Goal: Transaction & Acquisition: Purchase product/service

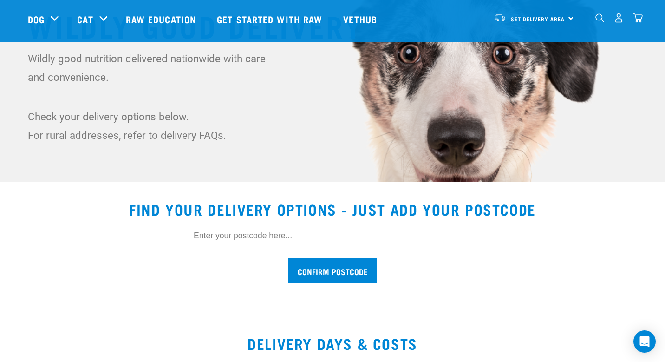
scroll to position [134, 0]
click at [231, 232] on input "text" at bounding box center [333, 235] width 290 height 18
type input "6012"
click at [315, 275] on input "Confirm postcode" at bounding box center [332, 270] width 89 height 25
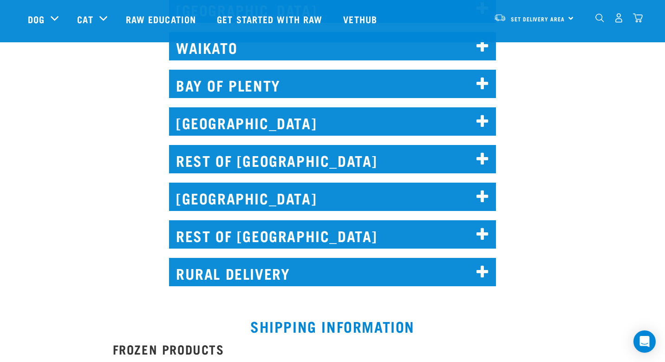
scroll to position [870, 0]
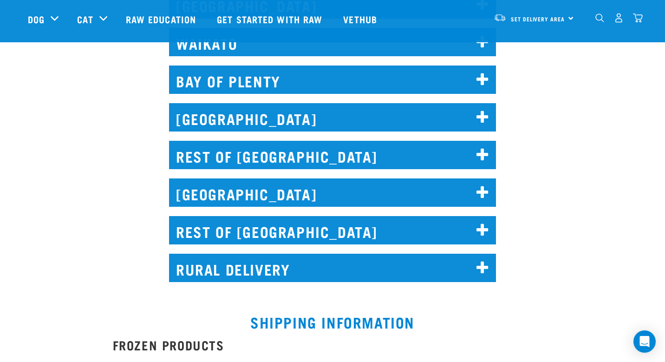
click at [246, 116] on h2 "WELLINGTON" at bounding box center [332, 117] width 327 height 28
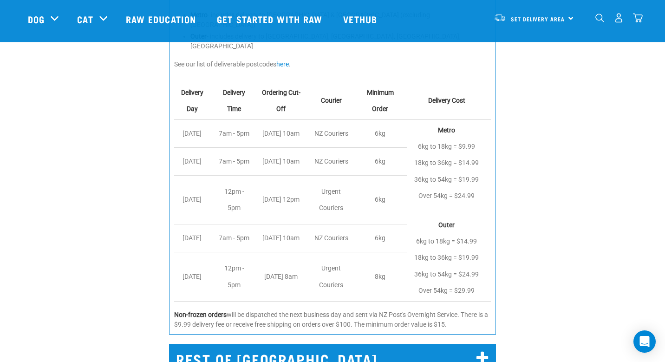
scroll to position [1005, 0]
click at [552, 18] on span "Set Delivery Area" at bounding box center [538, 18] width 54 height 3
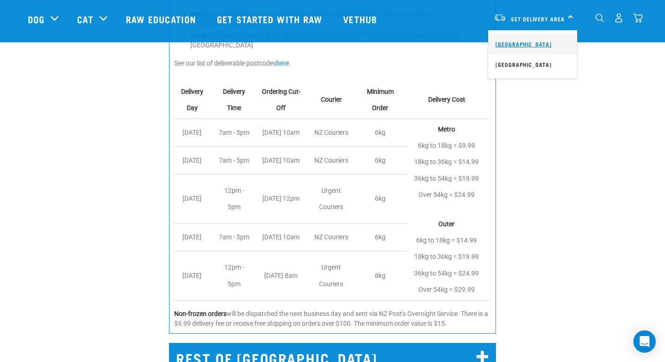
click at [526, 44] on link "[GEOGRAPHIC_DATA]" at bounding box center [532, 44] width 89 height 20
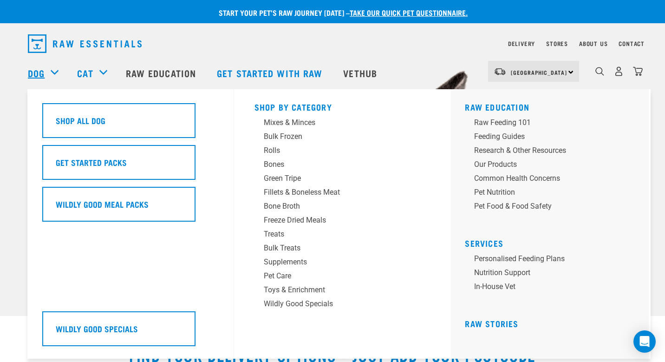
click at [37, 74] on link "Dog" at bounding box center [36, 73] width 17 height 14
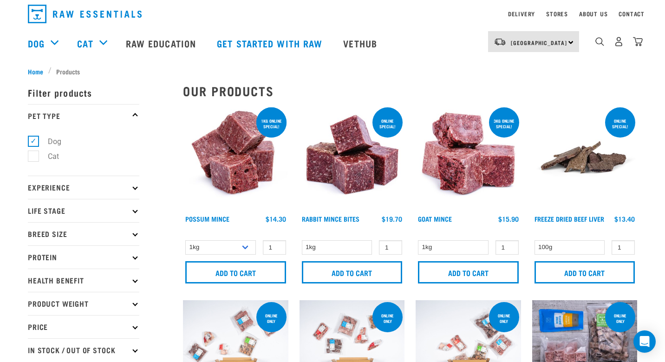
scroll to position [31, 0]
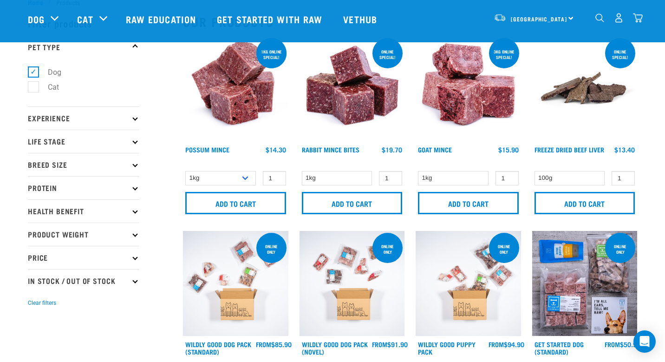
click at [89, 234] on p "Product Weight" at bounding box center [83, 233] width 111 height 23
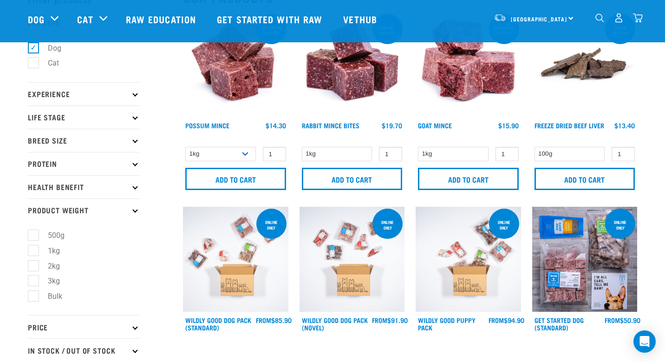
scroll to position [62, 0]
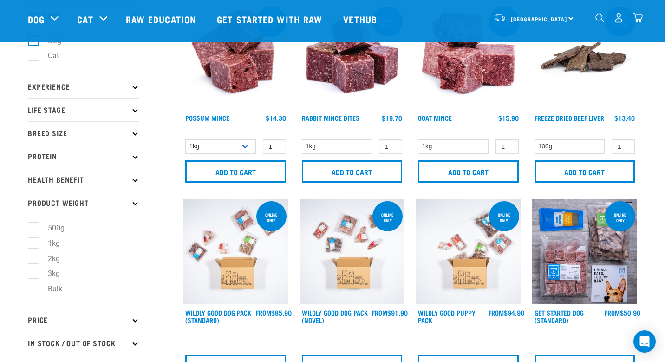
click at [34, 290] on label "Bulk" at bounding box center [49, 289] width 33 height 12
click at [34, 290] on input "Bulk" at bounding box center [31, 287] width 6 height 6
checkbox input "true"
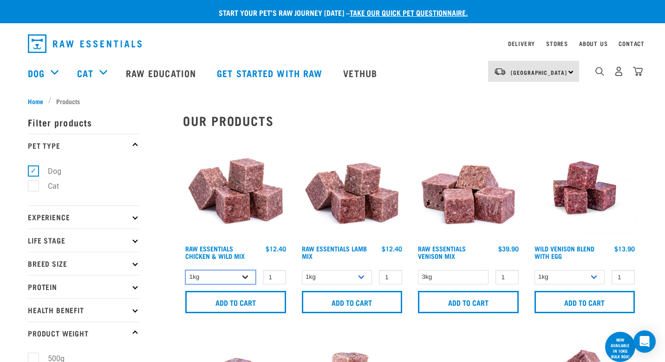
select select "14881"
click at [359, 278] on select "1kg 3kg Bulk (10kg)" at bounding box center [337, 277] width 71 height 14
select select "341961"
click at [342, 247] on link "Raw Essentials Lamb Mix" at bounding box center [334, 252] width 65 height 11
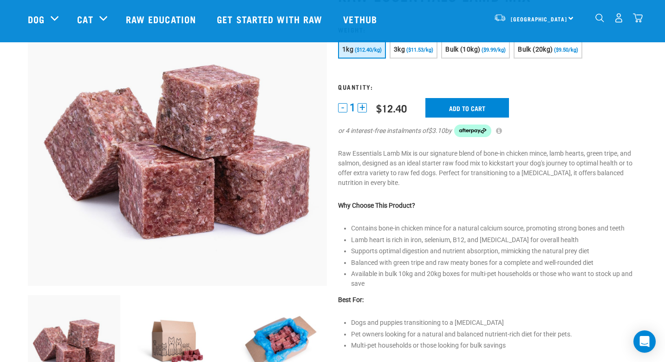
scroll to position [80, 0]
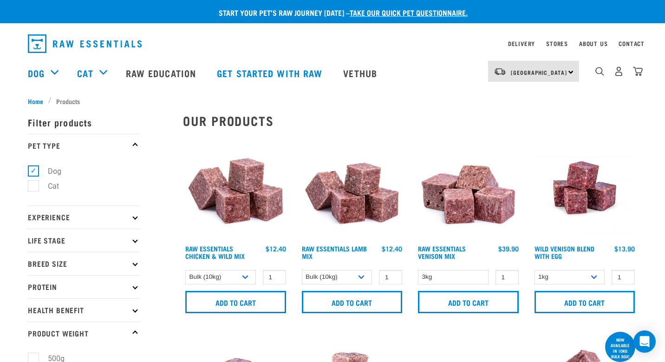
select select "14881"
select select "341961"
select select "50722"
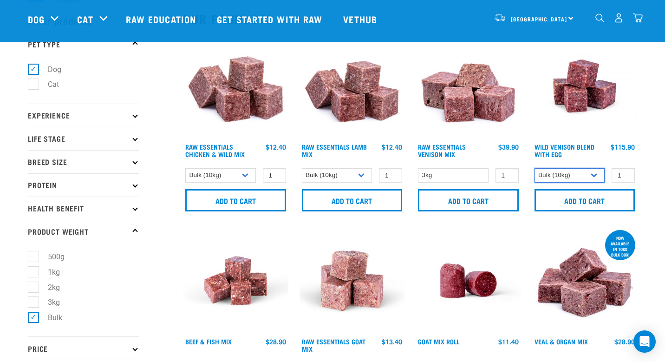
scroll to position [51, 0]
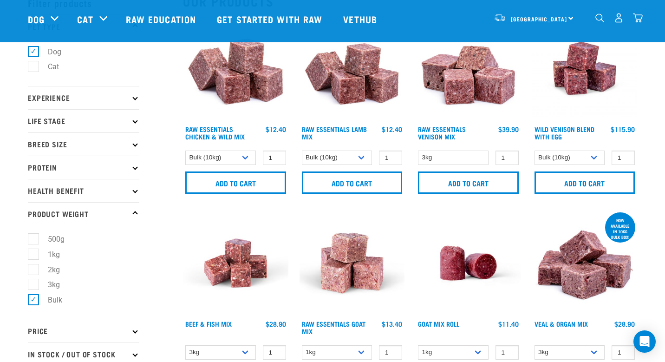
click at [411, 274] on div at bounding box center [468, 302] width 117 height 195
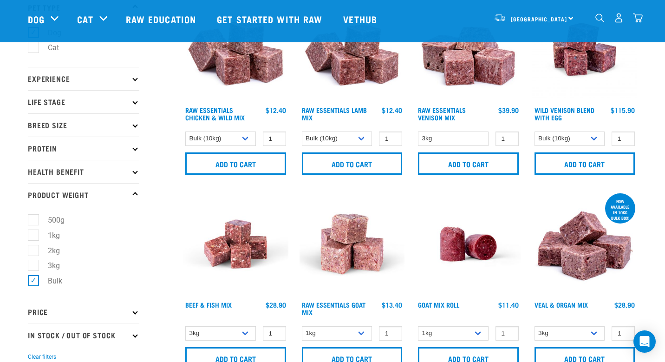
scroll to position [73, 0]
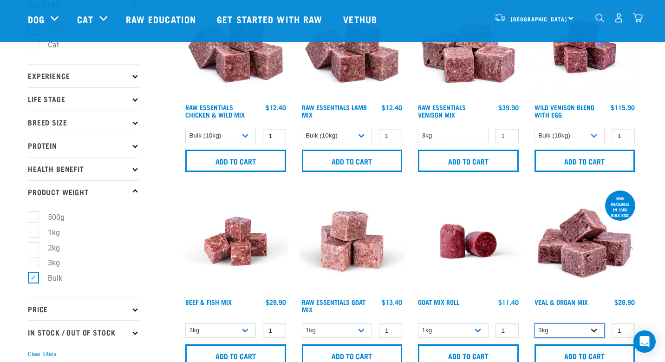
select select "951"
click at [566, 301] on link "Veal & Organ Mix" at bounding box center [561, 301] width 53 height 3
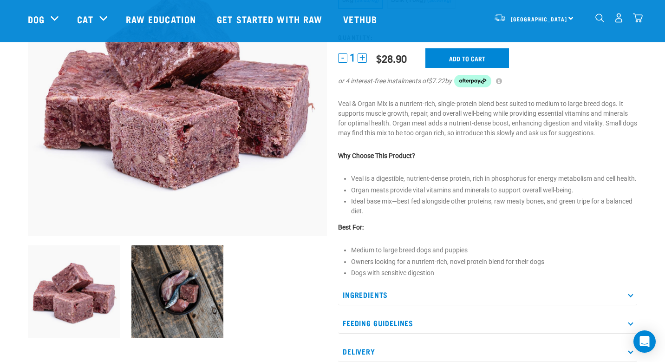
scroll to position [132, 0]
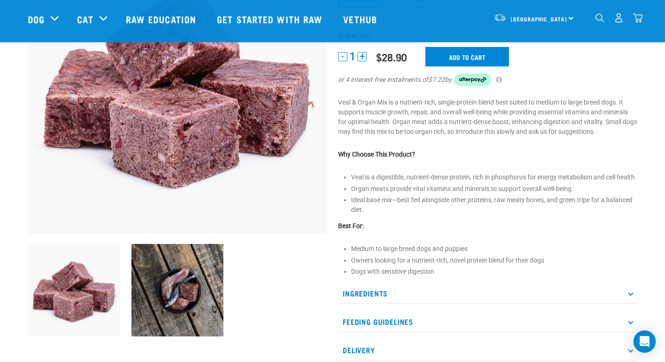
click at [379, 303] on p "Ingredients" at bounding box center [487, 293] width 299 height 21
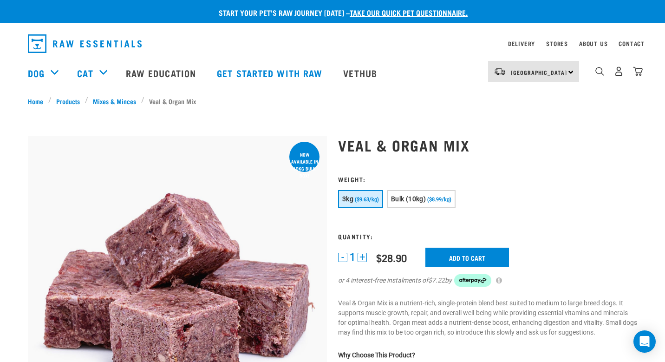
scroll to position [0, 0]
click at [414, 201] on span "Bulk (10kg)" at bounding box center [408, 198] width 35 height 7
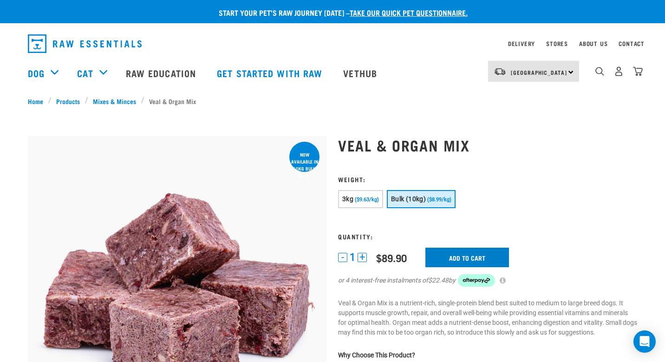
click at [442, 254] on input "Add to cart" at bounding box center [467, 258] width 84 height 20
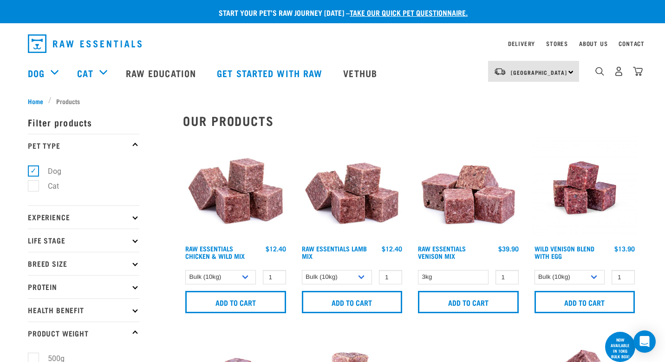
select select "14881"
select select "341961"
select select "50722"
select select "951"
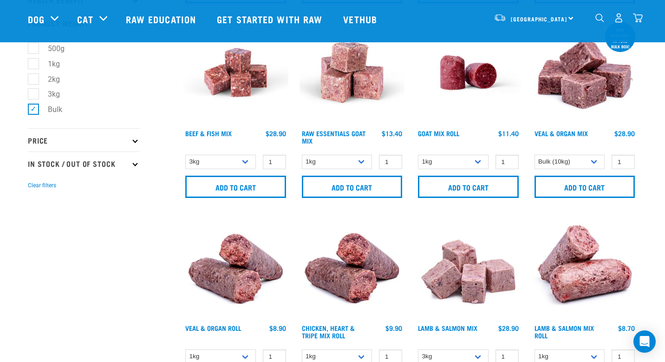
scroll to position [224, 0]
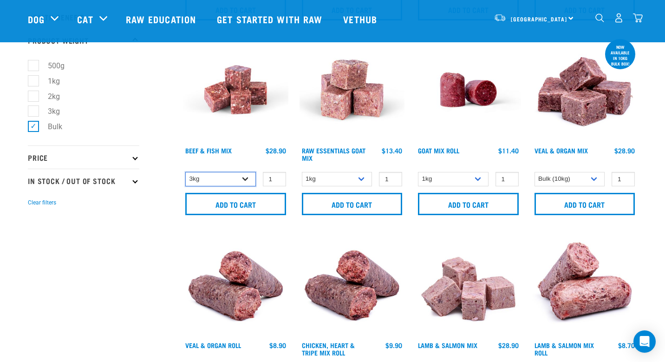
select select "435759"
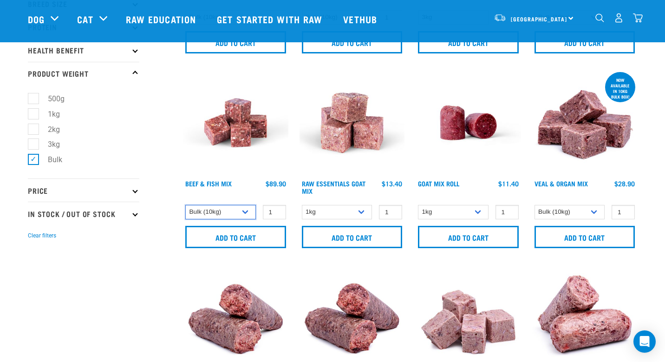
scroll to position [190, 0]
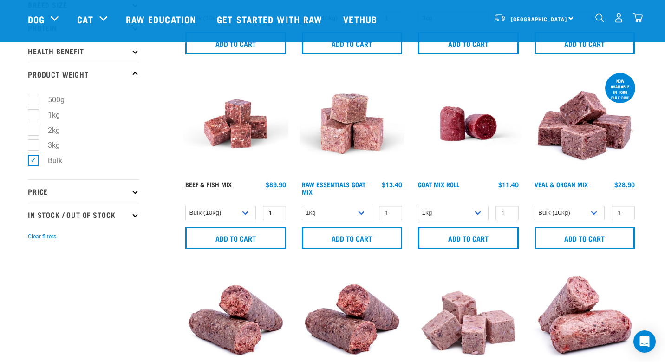
click at [219, 183] on link "Beef & Fish Mix" at bounding box center [208, 184] width 46 height 3
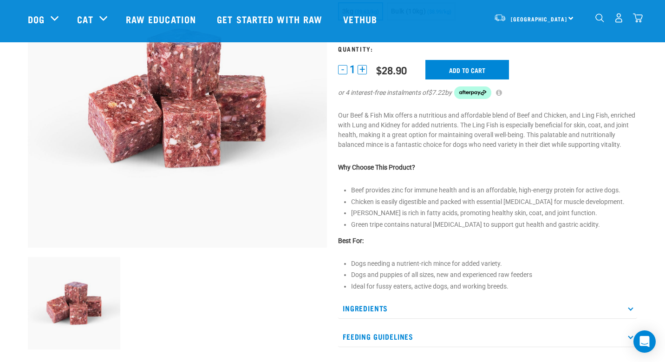
scroll to position [121, 0]
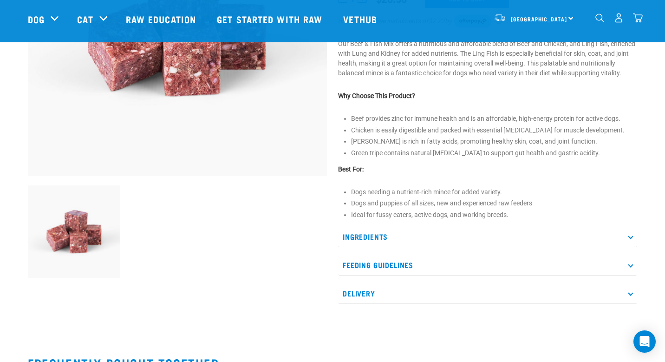
click at [367, 247] on p "Ingredients" at bounding box center [487, 236] width 299 height 21
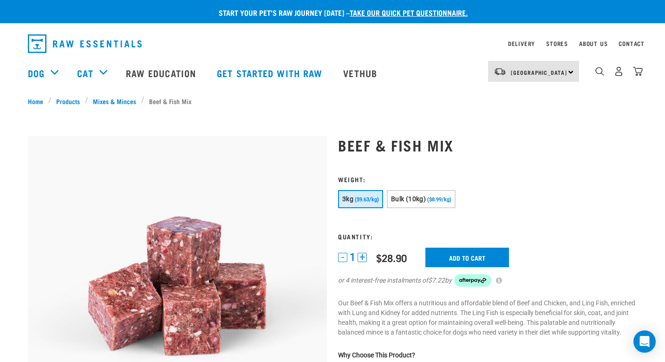
scroll to position [0, 0]
click at [416, 198] on span "Bulk (10kg)" at bounding box center [408, 198] width 35 height 7
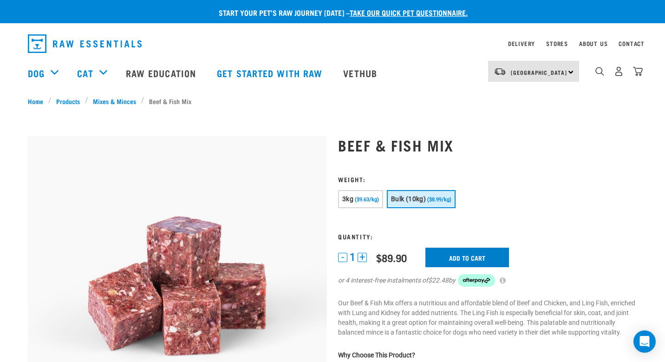
click at [453, 252] on input "Add to cart" at bounding box center [467, 258] width 84 height 20
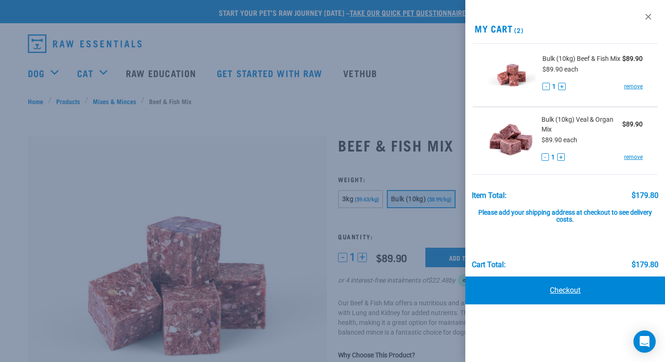
click at [534, 287] on link "Checkout" at bounding box center [565, 290] width 200 height 28
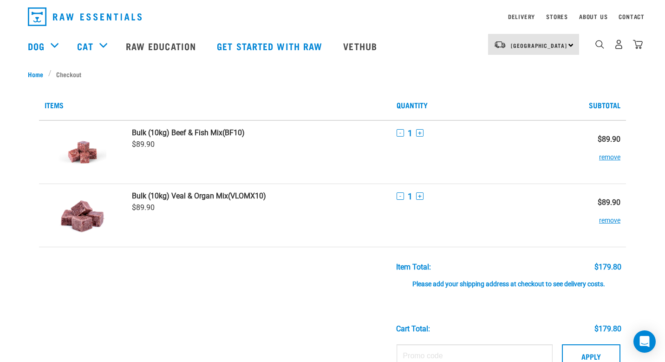
scroll to position [28, 0]
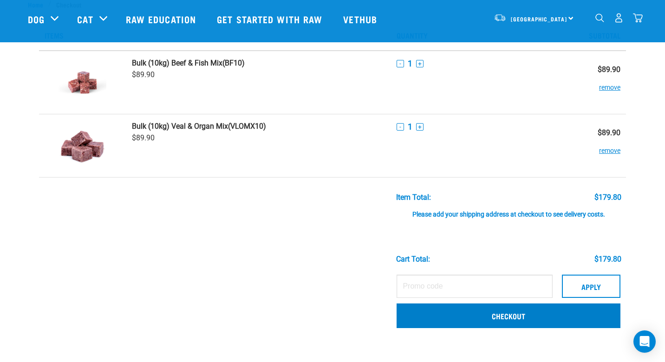
click at [453, 315] on link "Checkout" at bounding box center [509, 315] width 224 height 24
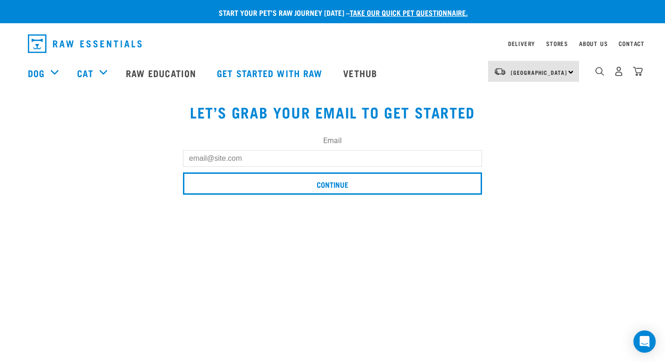
click at [285, 164] on input "Email" at bounding box center [332, 158] width 299 height 17
type input "annacarruthers@me.com"
click at [274, 171] on form "Email annacarruthers@me.com Continue" at bounding box center [332, 166] width 299 height 63
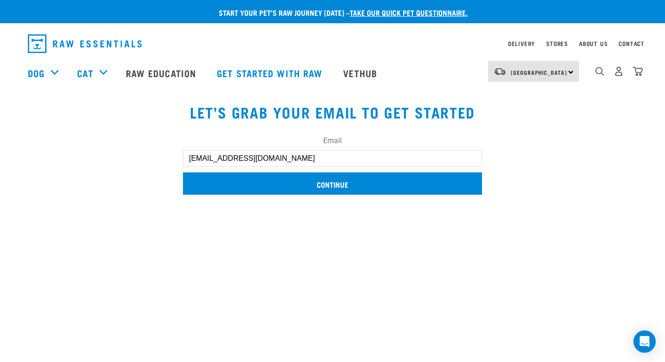
click at [299, 178] on input "Continue" at bounding box center [332, 183] width 299 height 22
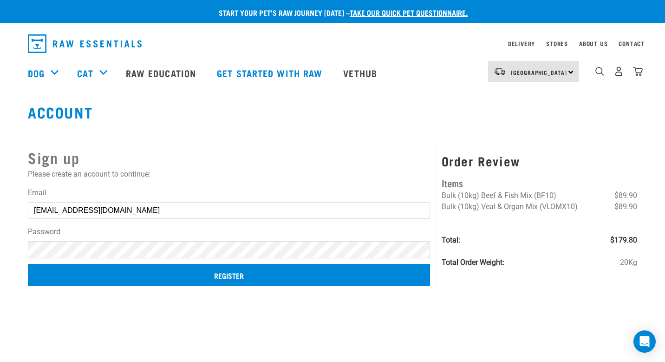
click at [161, 271] on input "Register" at bounding box center [229, 275] width 402 height 22
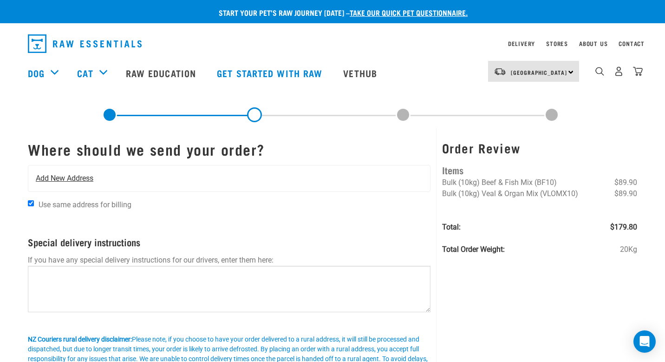
click at [135, 176] on div "Add New Address" at bounding box center [229, 178] width 402 height 26
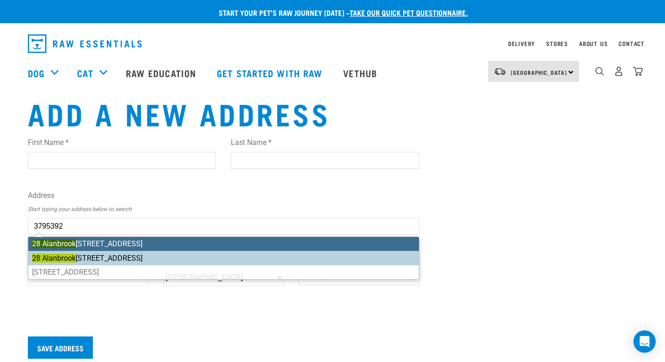
drag, startPoint x: 66, startPoint y: 227, endPoint x: 152, endPoint y: 263, distance: 93.2
click at [152, 263] on li "28 Alanbrook e Place, Karori, Wellington 6012" at bounding box center [223, 258] width 391 height 14
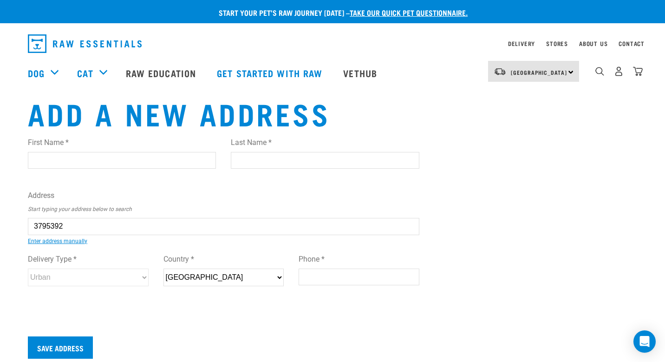
type input "28 Alanbrooke Place, Karori, Wellington 6012"
type input "28 Alanbrooke Place"
type input "Karori"
type input "Wellington"
select select "WGN"
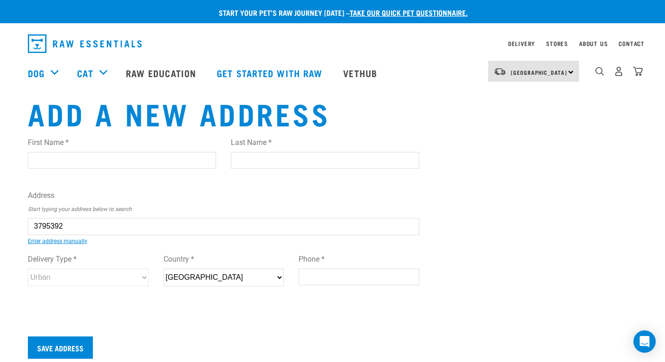
type input "6012"
select select "Urban"
click at [157, 245] on div "First Name * Last Name * Address Start typing your address below to search 28 A…" at bounding box center [224, 221] width 392 height 182
type input "02904555278"
click at [183, 315] on div "First Name * Last Name * Address Start typing your address below to search 28 A…" at bounding box center [223, 228] width 406 height 196
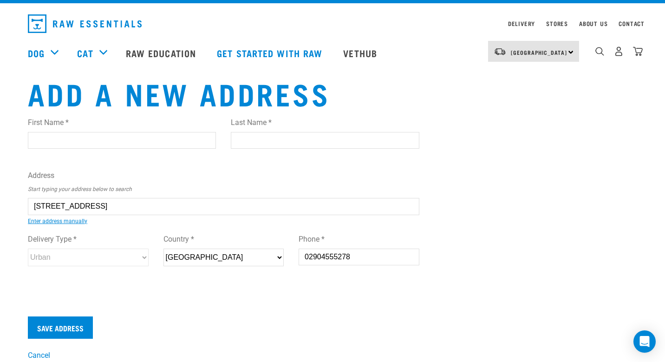
scroll to position [20, 0]
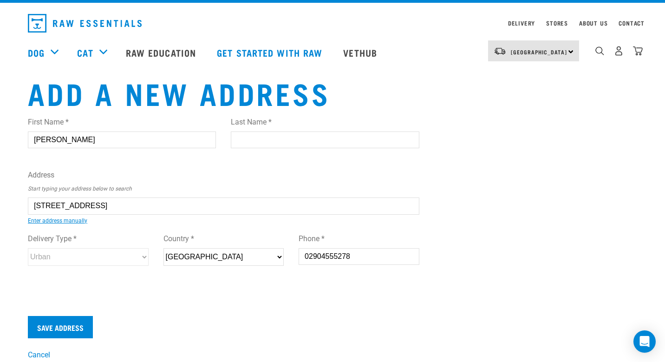
type input "Anna"
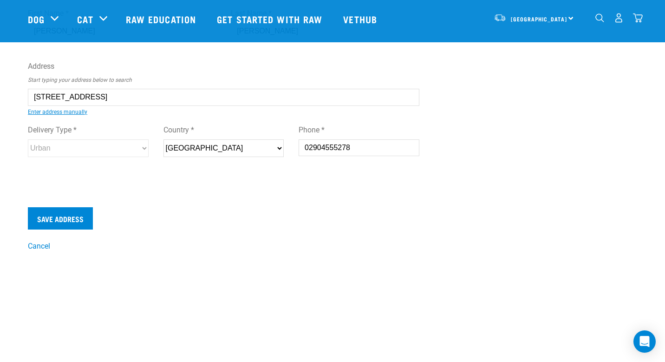
scroll to position [75, 0]
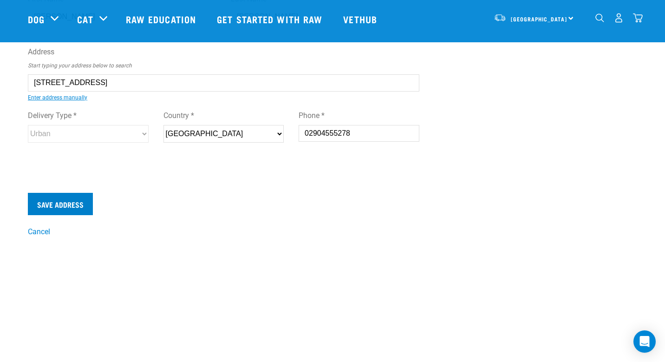
type input "Carruthers"
click at [89, 208] on input "Save Address" at bounding box center [60, 204] width 65 height 22
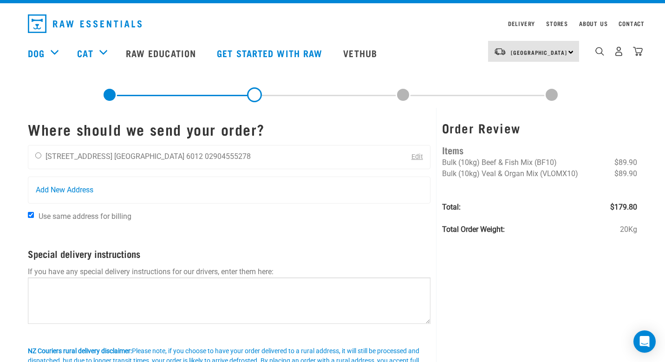
scroll to position [33, 0]
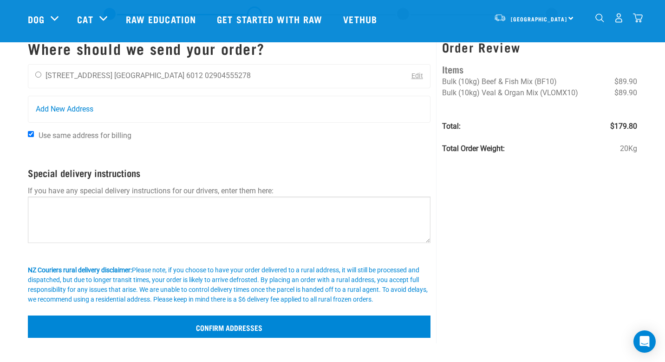
click at [202, 322] on input "Confirm addresses" at bounding box center [229, 326] width 403 height 22
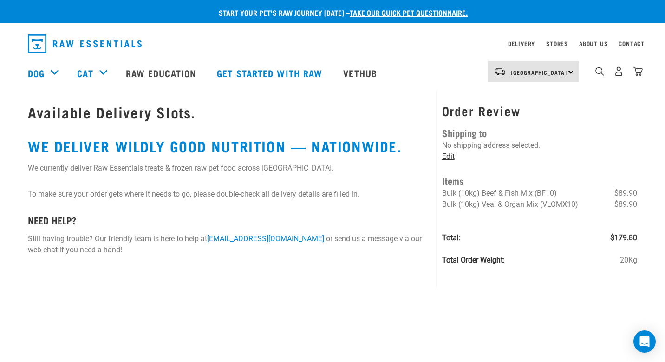
click at [448, 155] on link "Edit" at bounding box center [448, 156] width 13 height 9
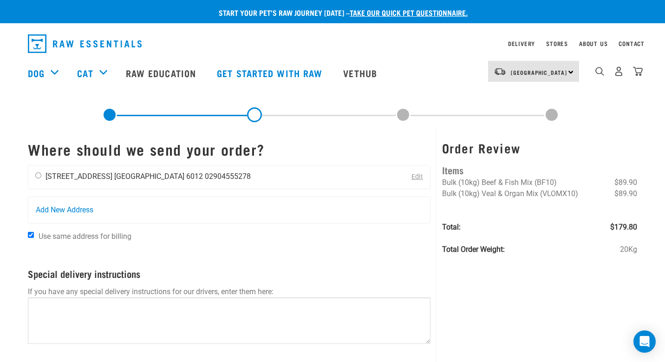
click at [37, 176] on input "radio" at bounding box center [38, 175] width 6 height 6
radio input "true"
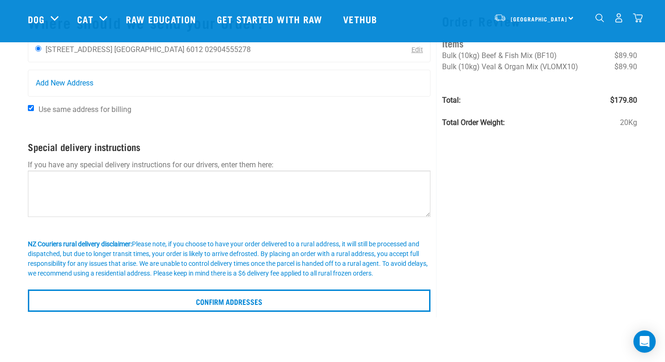
scroll to position [63, 0]
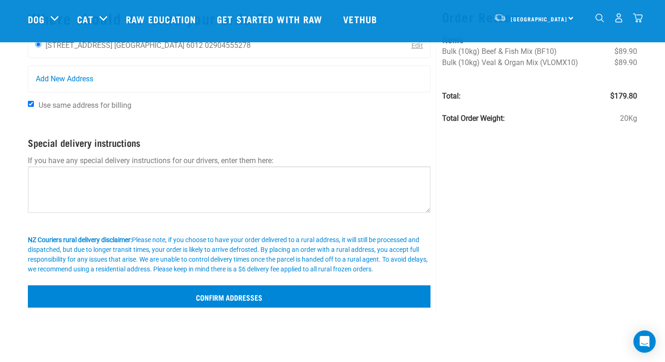
click at [99, 291] on input "Confirm addresses" at bounding box center [229, 296] width 403 height 22
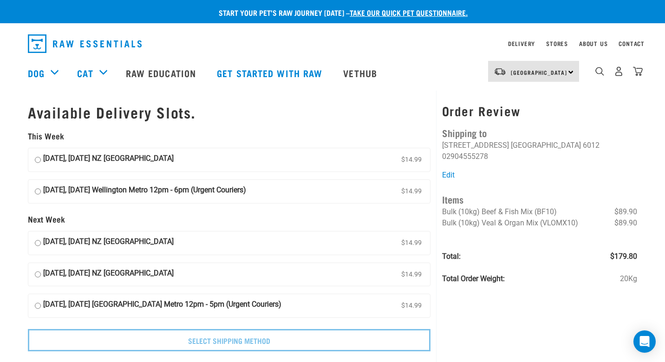
click at [36, 155] on input "10 October, Friday NZ Couriers North Island $14.99" at bounding box center [38, 160] width 6 height 14
radio input "true"
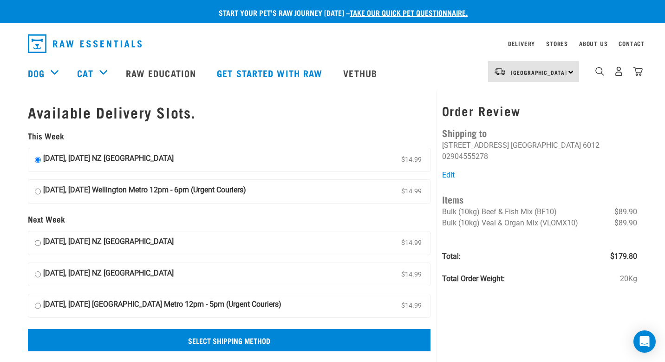
click at [154, 339] on input "Select Shipping Method" at bounding box center [229, 340] width 403 height 22
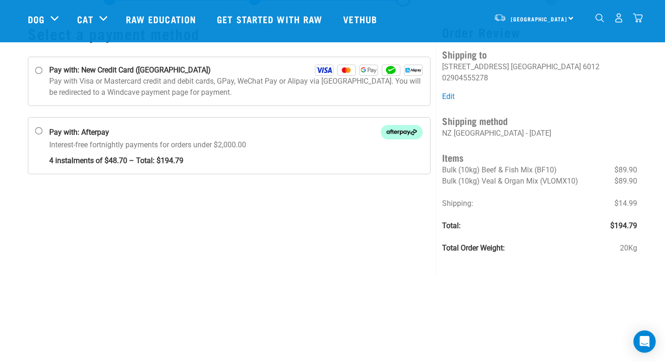
scroll to position [38, 0]
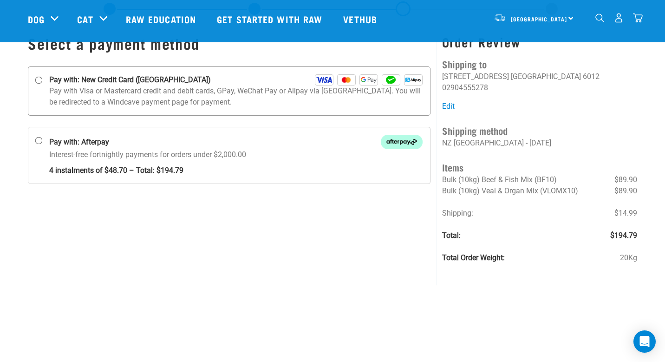
click at [149, 95] on p "Pay with Visa or Mastercard credit and debit cards, GPay, WeChat Pay or Alipay …" at bounding box center [235, 96] width 373 height 22
click at [43, 84] on input "Pay with: New Credit Card ([GEOGRAPHIC_DATA])" at bounding box center [38, 80] width 7 height 7
radio input "true"
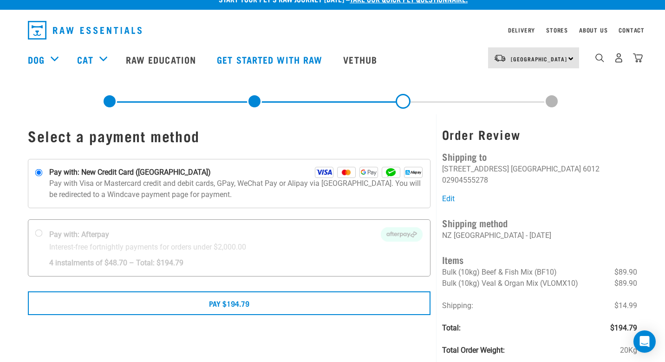
scroll to position [59, 0]
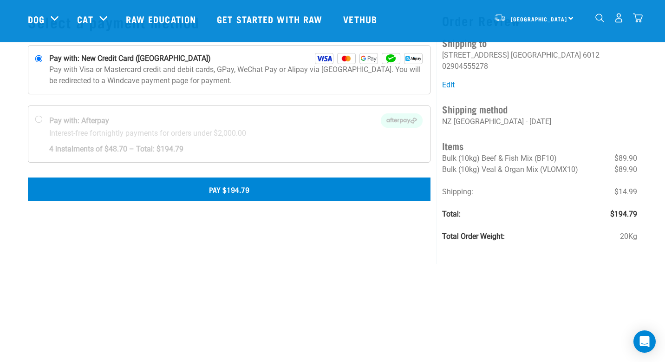
click at [235, 188] on button "Pay $194.79" at bounding box center [229, 188] width 403 height 23
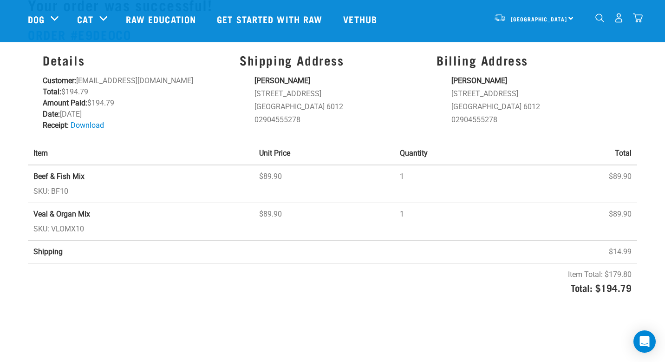
scroll to position [41, 0]
